Goal: Task Accomplishment & Management: Manage account settings

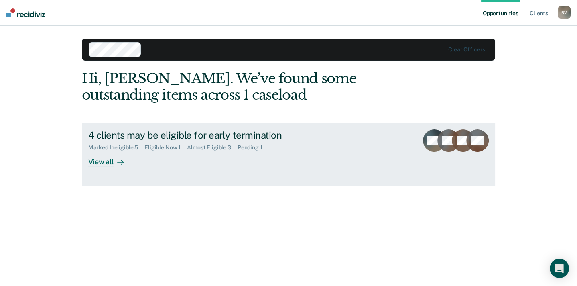
click at [116, 167] on div "View all" at bounding box center [110, 159] width 45 height 16
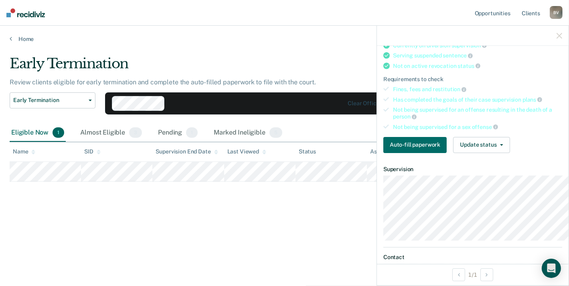
scroll to position [150, 0]
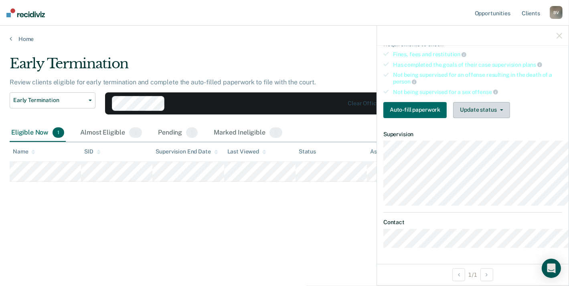
click at [453, 118] on button "Update status" at bounding box center [481, 110] width 57 height 16
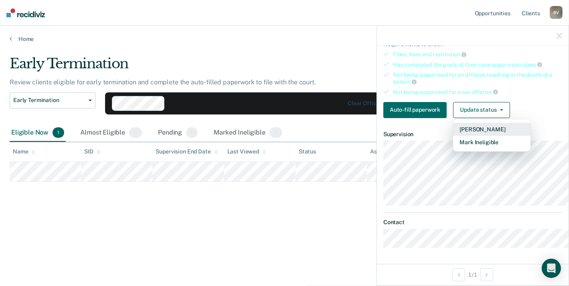
click at [457, 136] on button "[PERSON_NAME]" at bounding box center [491, 129] width 77 height 13
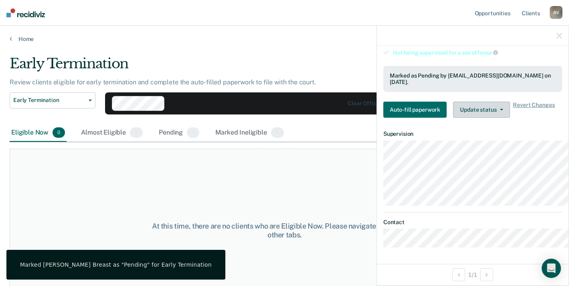
scroll to position [230, 0]
click at [276, 210] on div "At this time, there are no clients who are Eligible Now. Please navigate to one…" at bounding box center [285, 230] width 550 height 164
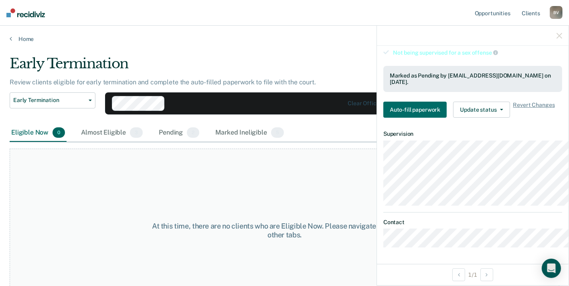
click at [557, 39] on icon "button" at bounding box center [560, 36] width 6 height 6
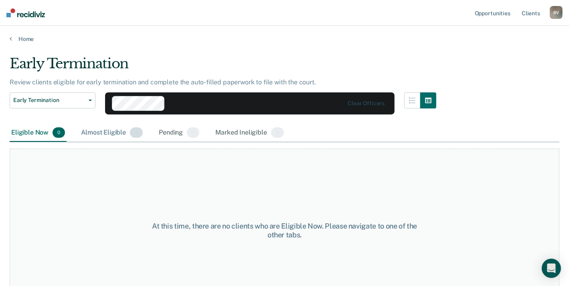
click at [136, 142] on div "Almost Eligible 3" at bounding box center [111, 133] width 65 height 18
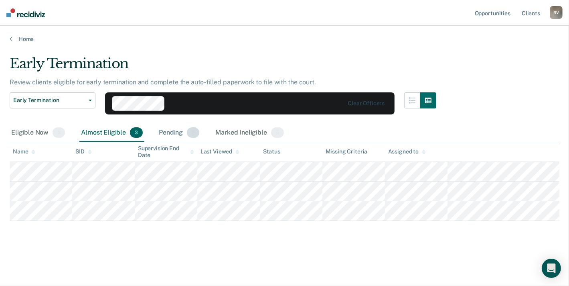
click at [201, 142] on div "Pending 2" at bounding box center [179, 133] width 44 height 18
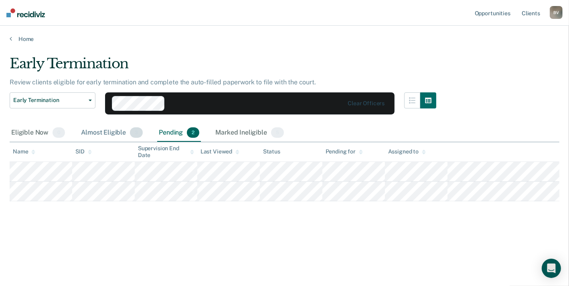
click at [132, 142] on div "Almost Eligible 3" at bounding box center [111, 133] width 65 height 18
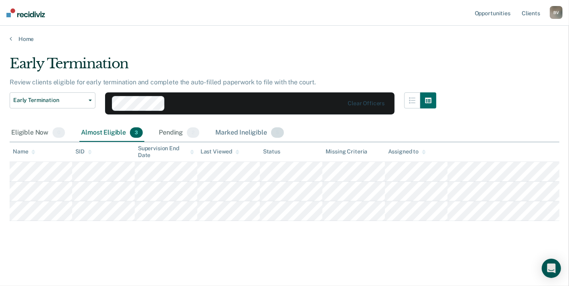
scroll to position [119, 0]
click at [275, 124] on div "Marked Ineligible 5" at bounding box center [250, 133] width 72 height 18
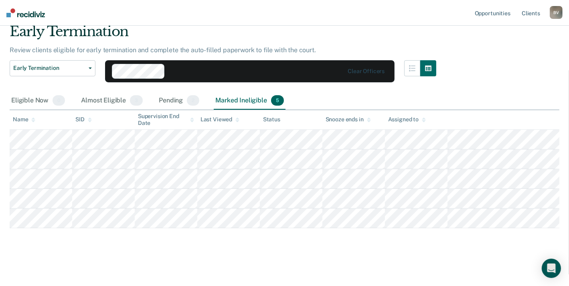
scroll to position [86, 0]
click at [138, 92] on div "Almost Eligible 3" at bounding box center [111, 101] width 65 height 18
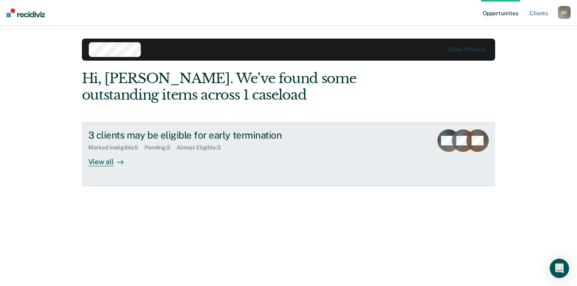
click at [120, 167] on div "View all" at bounding box center [110, 159] width 45 height 16
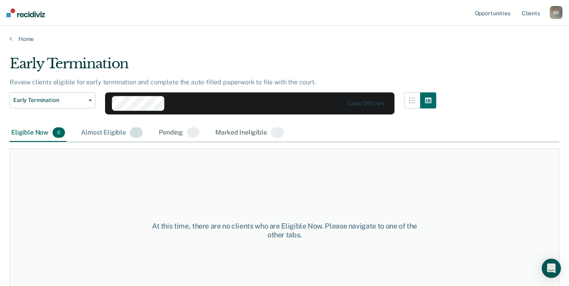
click at [144, 142] on div "Almost Eligible 3" at bounding box center [111, 133] width 65 height 18
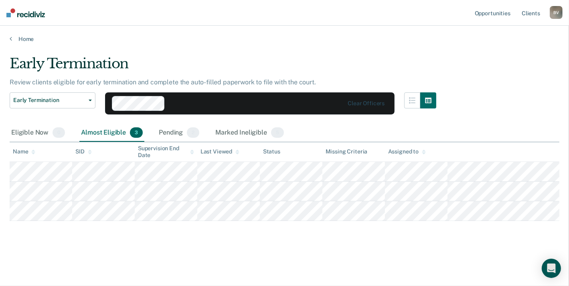
scroll to position [119, 0]
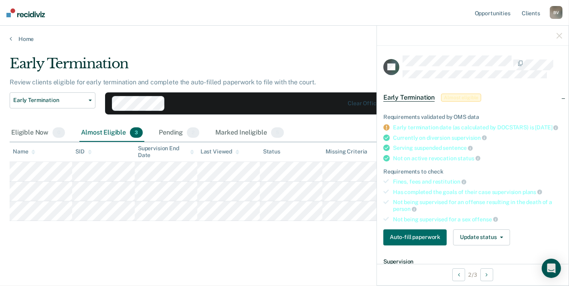
click at [450, 102] on span "Almost eligible" at bounding box center [461, 98] width 40 height 8
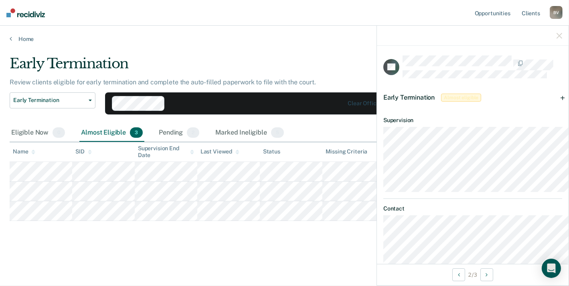
click at [450, 102] on span "Almost eligible" at bounding box center [461, 98] width 40 height 8
